Goal: Find specific page/section

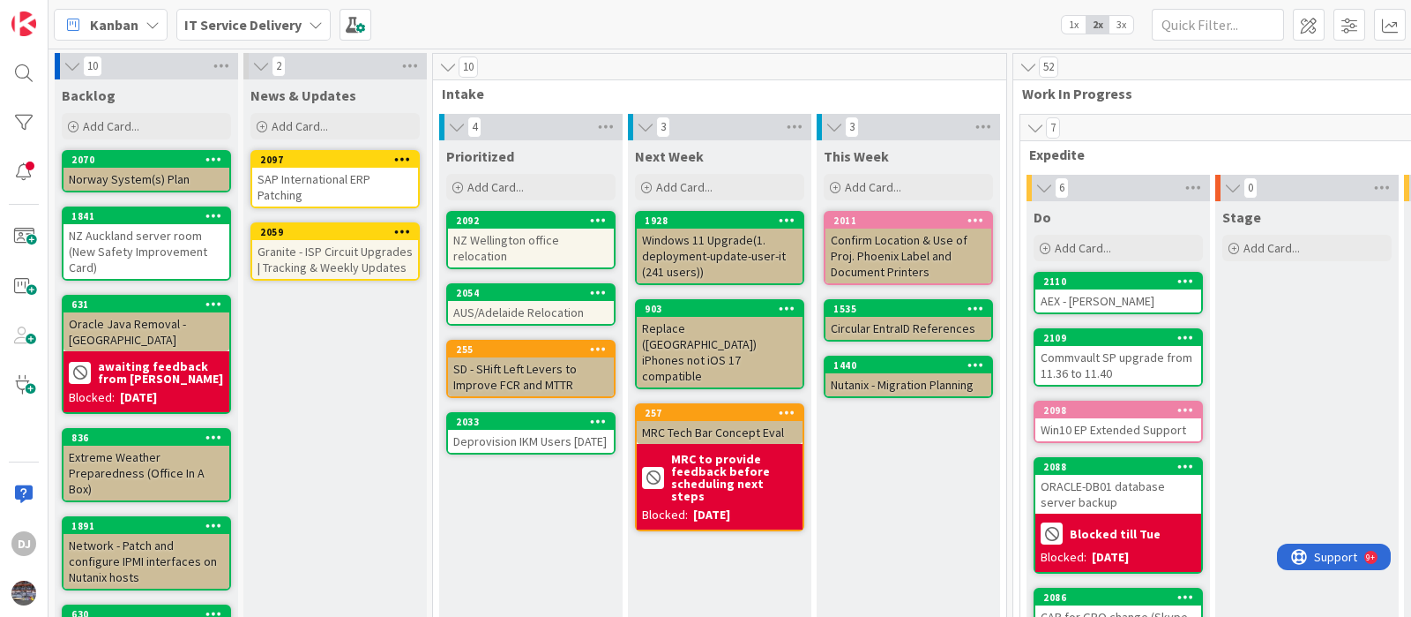
scroll to position [0, 515]
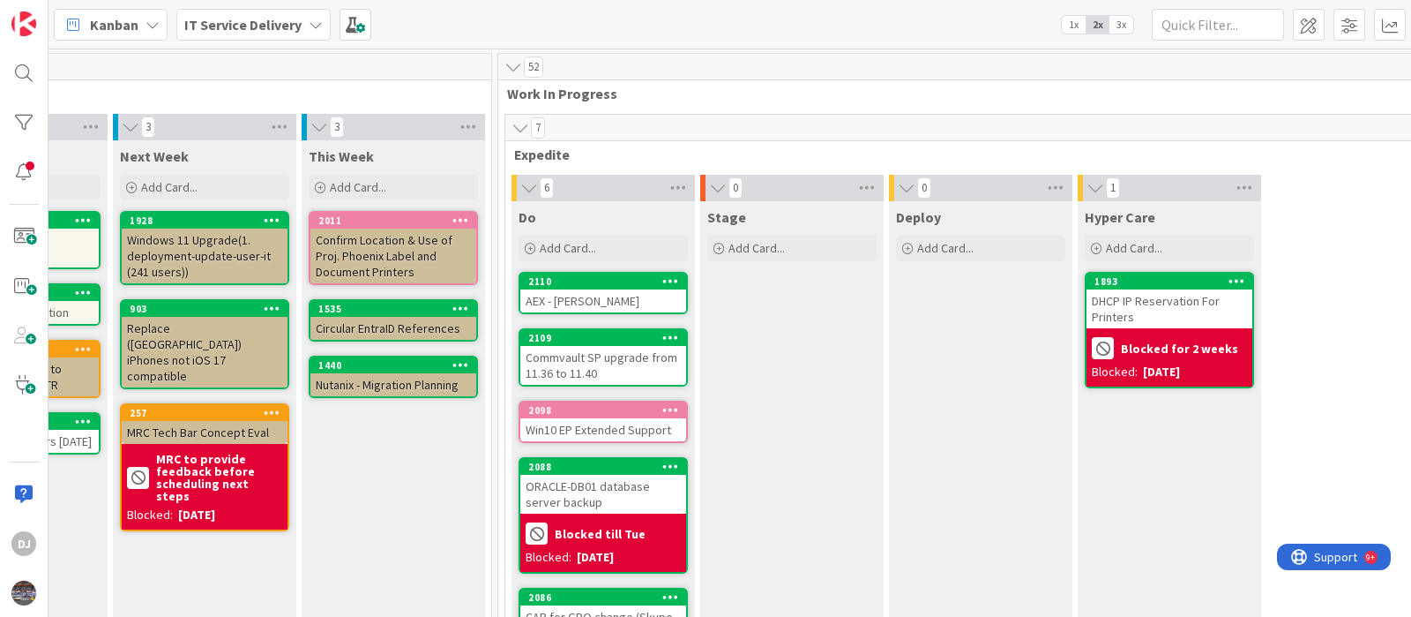
click at [643, 306] on div "AEX - [PERSON_NAME]" at bounding box center [603, 300] width 166 height 23
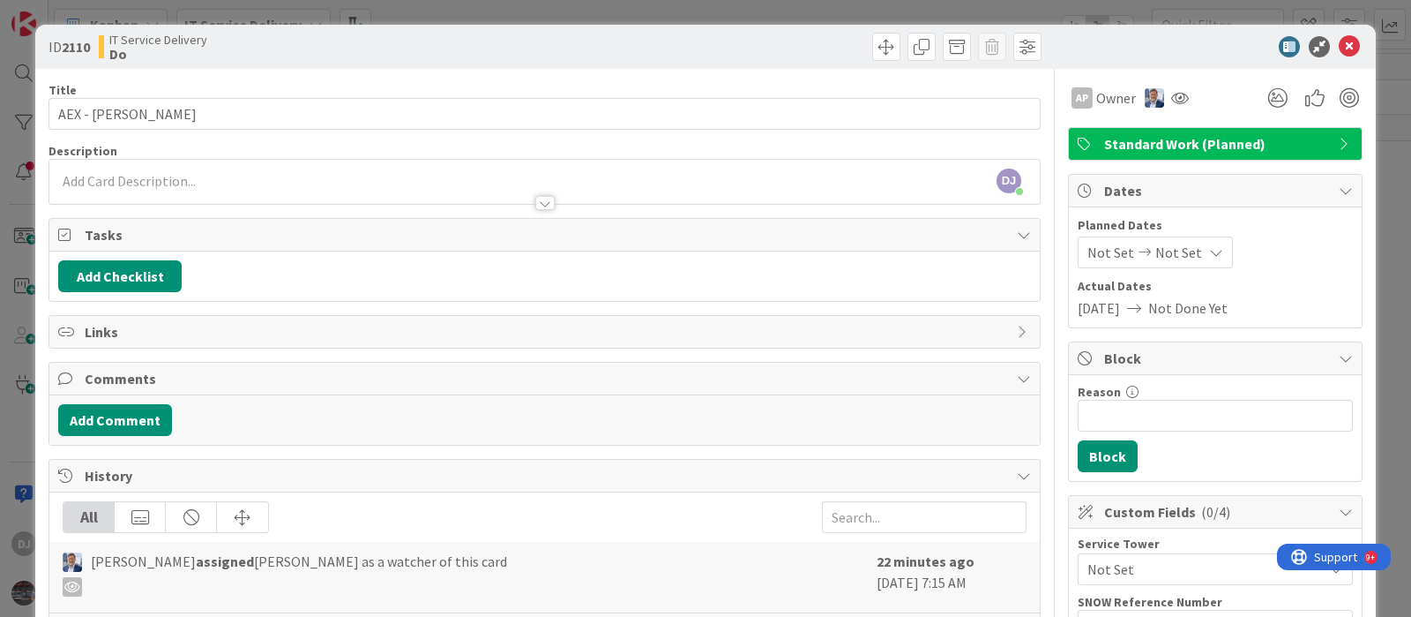
click at [708, 15] on div "ID 2110 IT Service Delivery Do Title 14 / 128 AEX - [PERSON_NAME] Bot Descripti…" at bounding box center [705, 308] width 1411 height 617
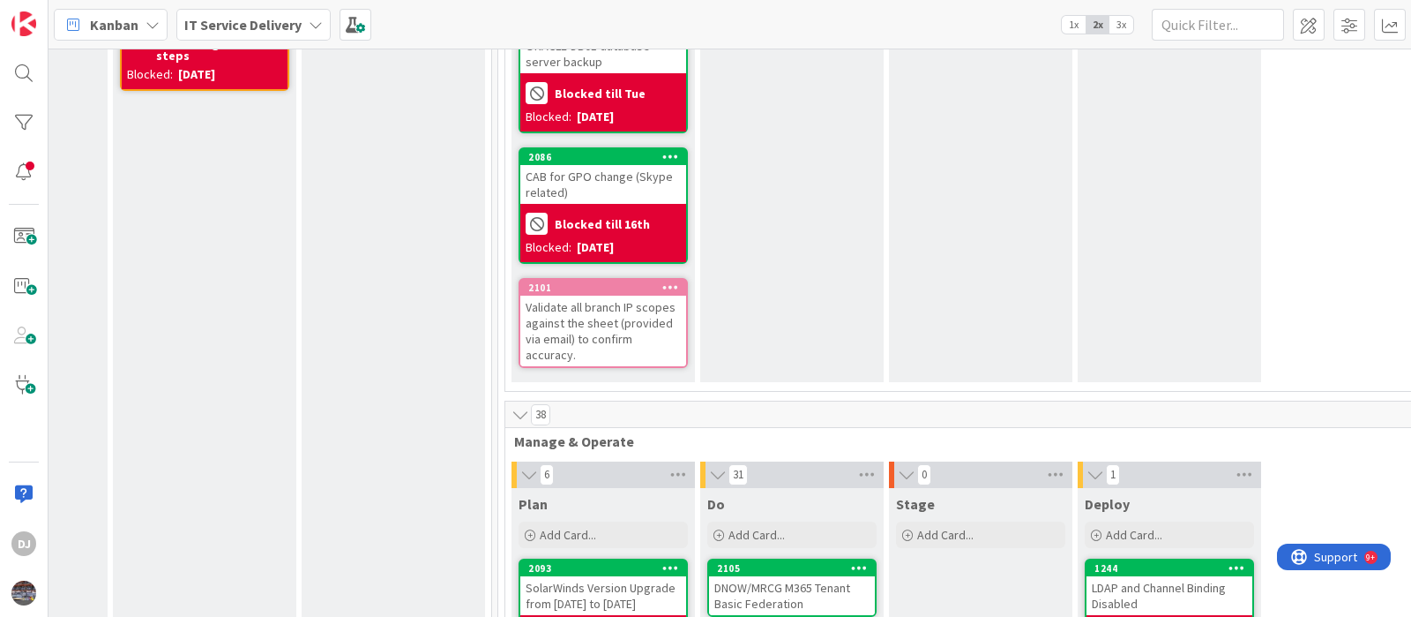
scroll to position [0, 515]
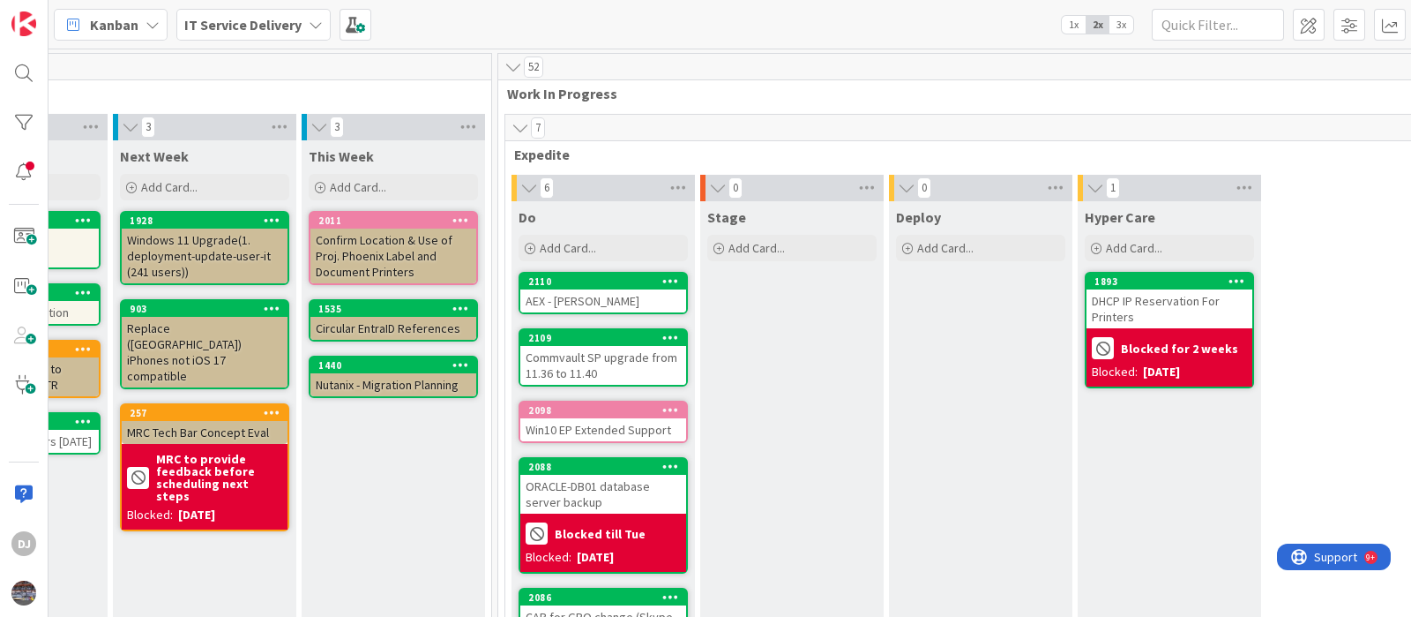
click at [812, 311] on div "Stage Add Card..." at bounding box center [791, 511] width 183 height 621
click at [574, 291] on div "AEX - [PERSON_NAME]" at bounding box center [603, 300] width 166 height 23
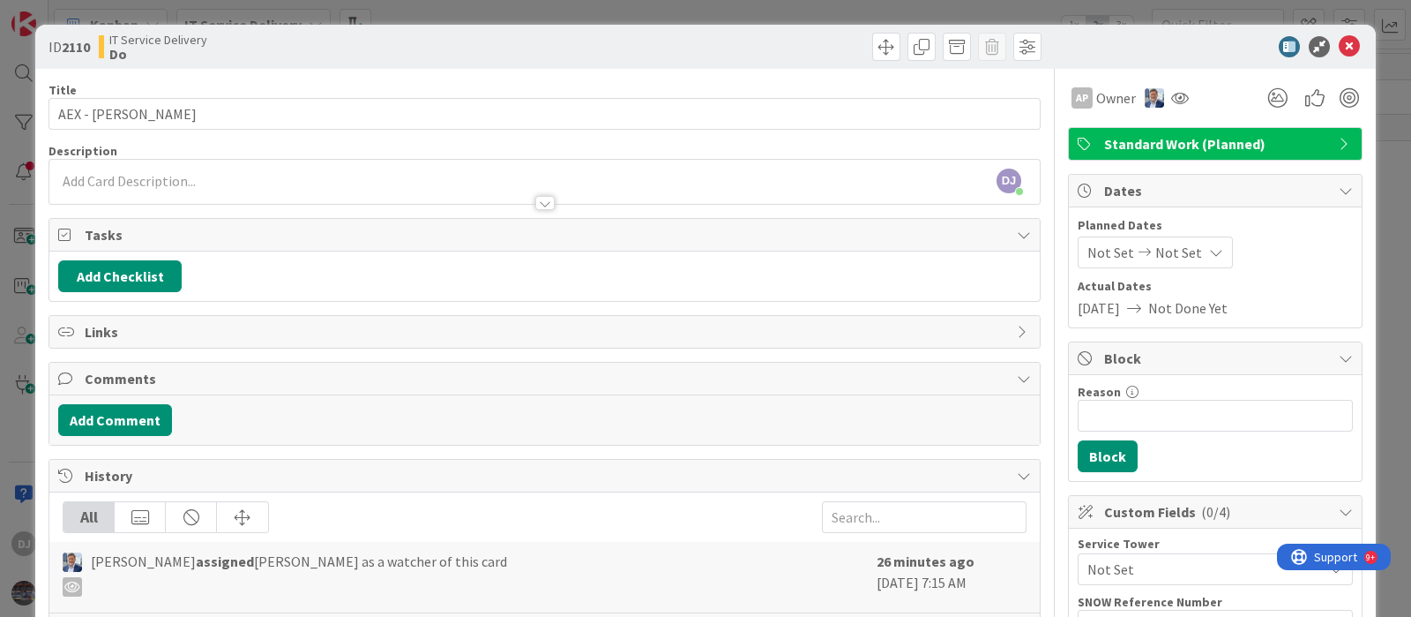
click at [624, 10] on div "ID 2110 IT Service Delivery Do Title 14 / 128 AEX - [PERSON_NAME] Bot Descripti…" at bounding box center [705, 308] width 1411 height 617
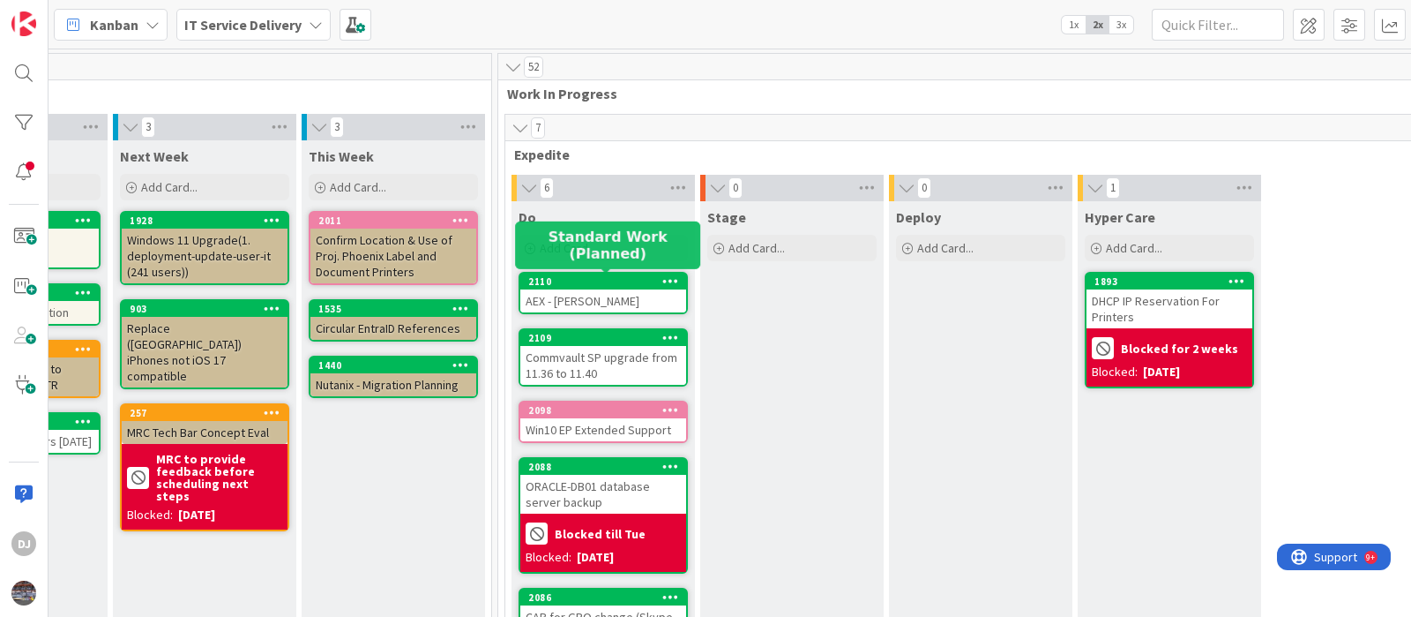
click at [569, 276] on div "2110" at bounding box center [607, 281] width 158 height 12
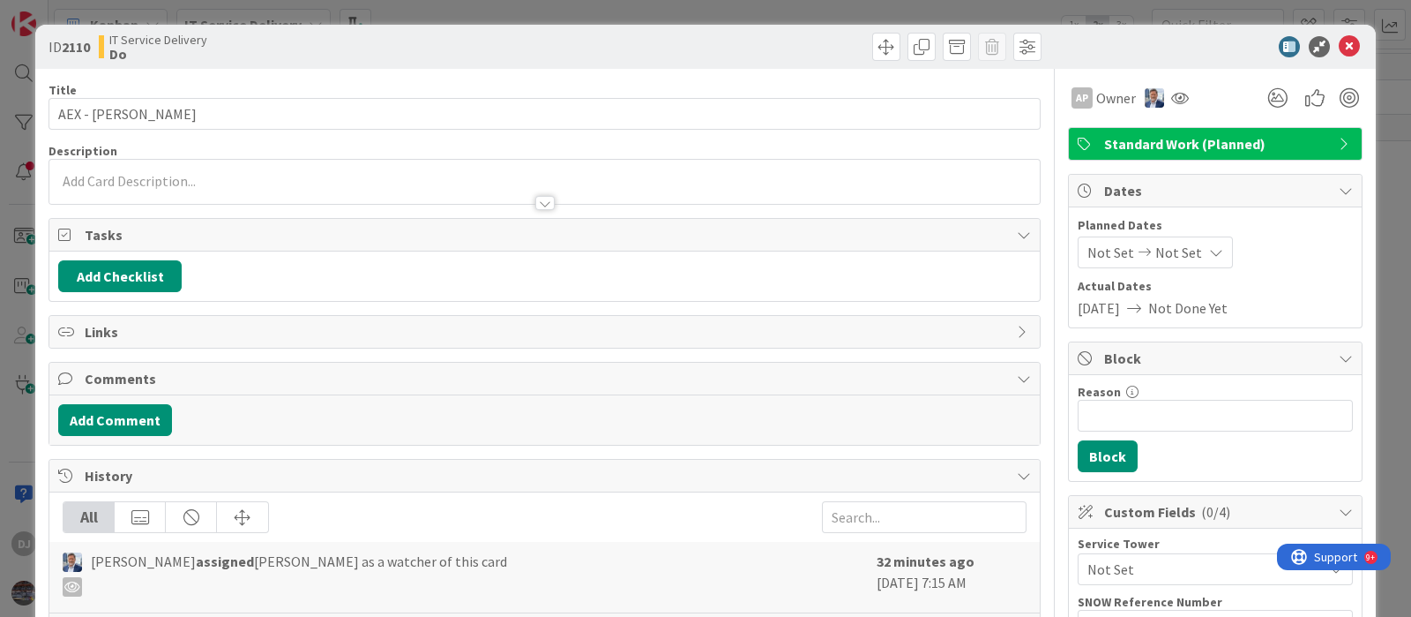
click at [654, 18] on div "ID 2110 IT Service Delivery Do Title 14 / 128 AEX - [PERSON_NAME] Bot Descripti…" at bounding box center [705, 308] width 1411 height 617
